Goal: Navigation & Orientation: Find specific page/section

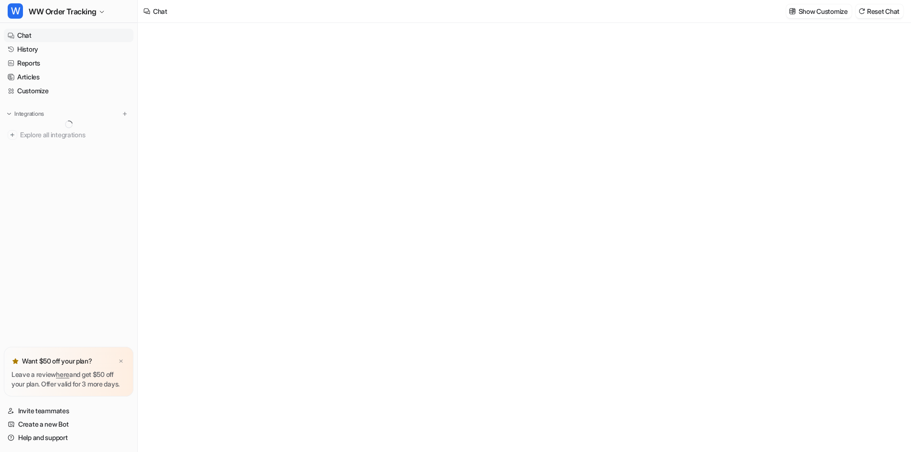
type textarea "**********"
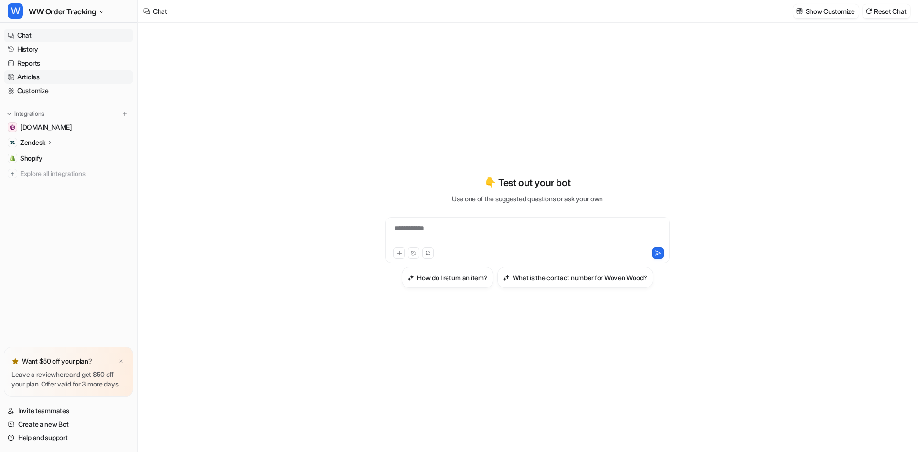
click at [64, 76] on link "Articles" at bounding box center [69, 76] width 130 height 13
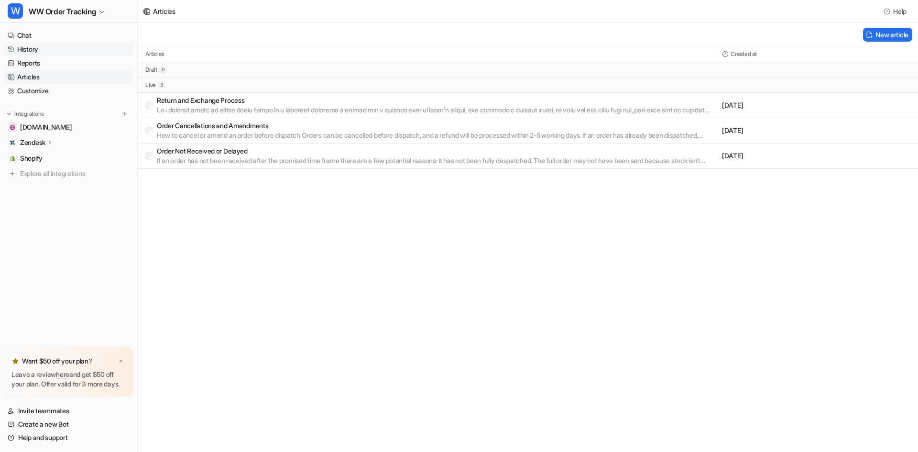
click at [53, 54] on link "History" at bounding box center [69, 49] width 130 height 13
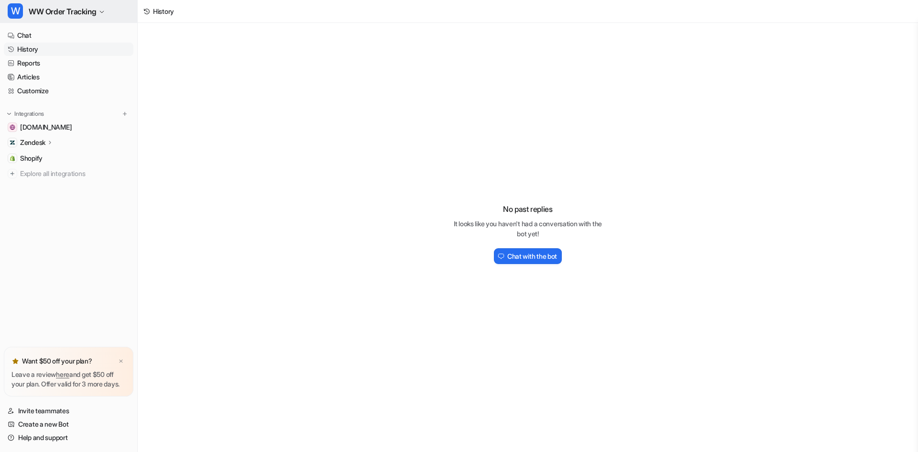
click at [86, 9] on span "WW Order Tracking" at bounding box center [62, 11] width 67 height 13
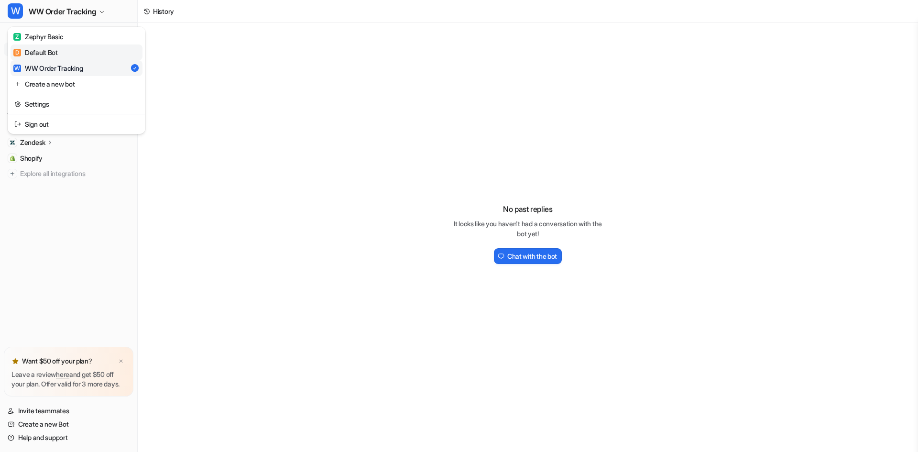
click at [65, 53] on link "D Default Bot" at bounding box center [77, 52] width 132 height 16
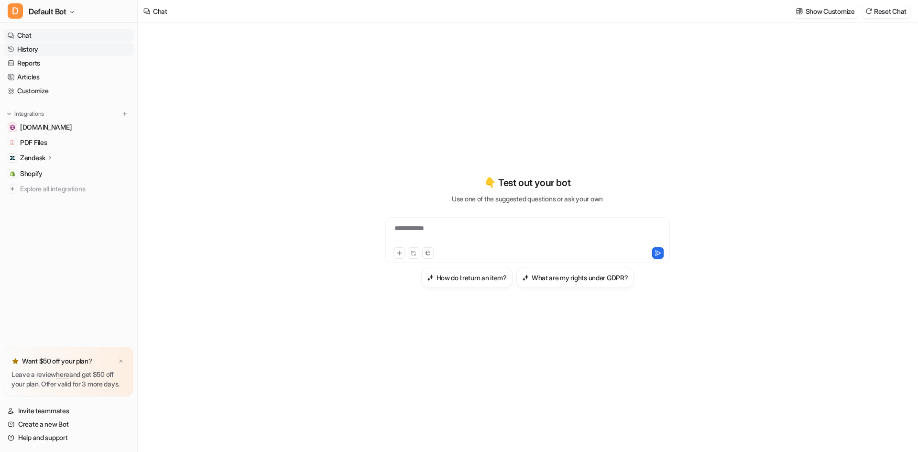
click at [37, 49] on link "History" at bounding box center [69, 49] width 130 height 13
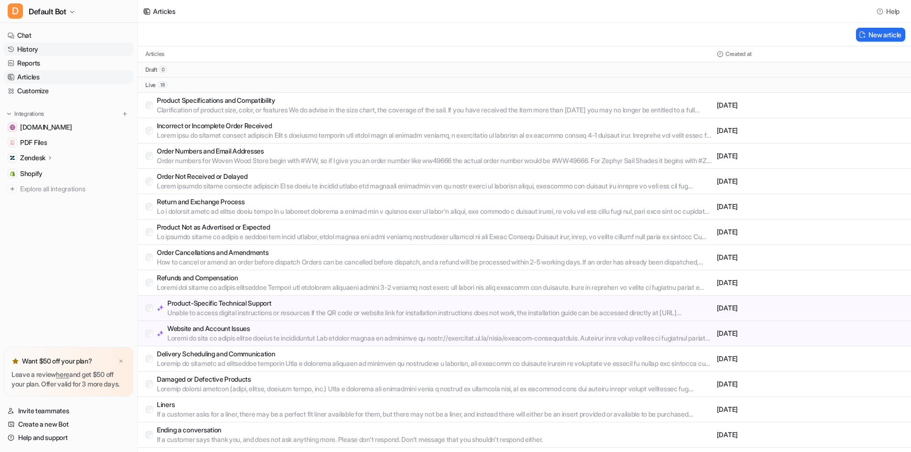
click at [34, 43] on link "History" at bounding box center [69, 49] width 130 height 13
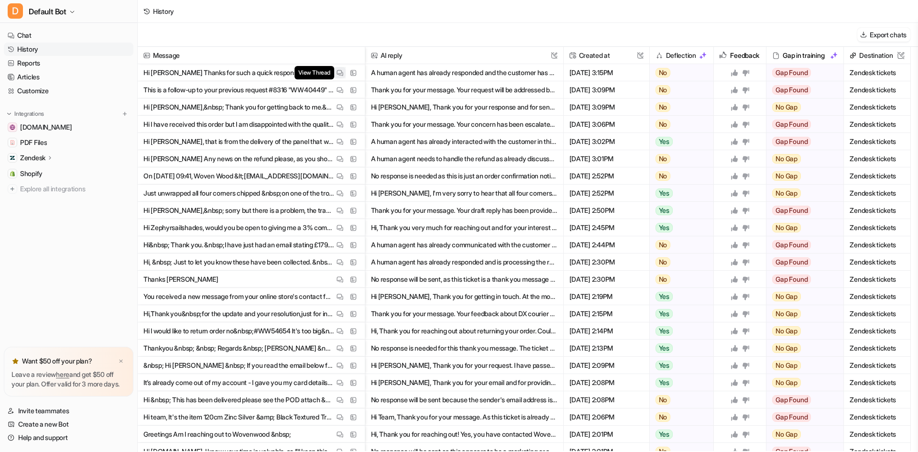
click at [335, 72] on button "View Thread" at bounding box center [339, 72] width 11 height 11
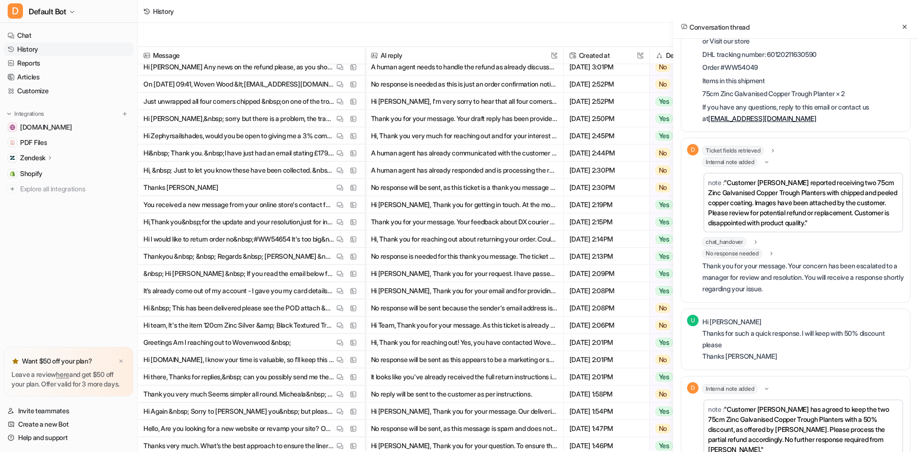
scroll to position [254, 0]
